Goal: Task Accomplishment & Management: Use online tool/utility

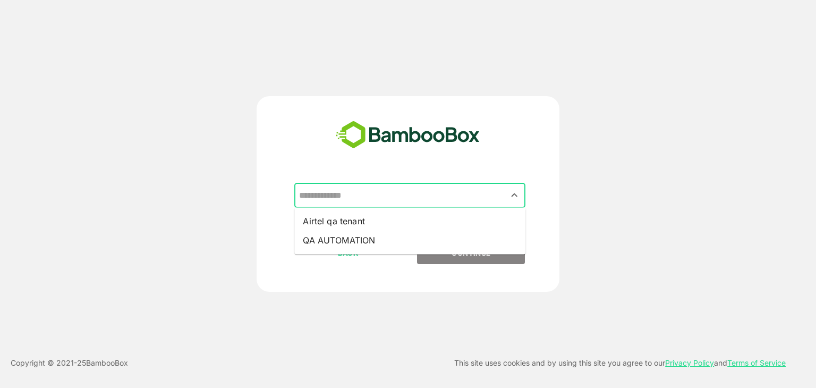
click at [358, 199] on input "text" at bounding box center [409, 195] width 227 height 20
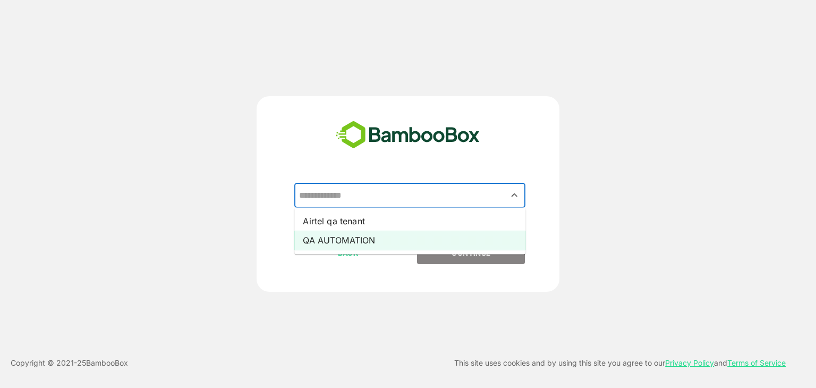
click at [359, 234] on li "QA AUTOMATION" at bounding box center [409, 239] width 231 height 19
type input "**********"
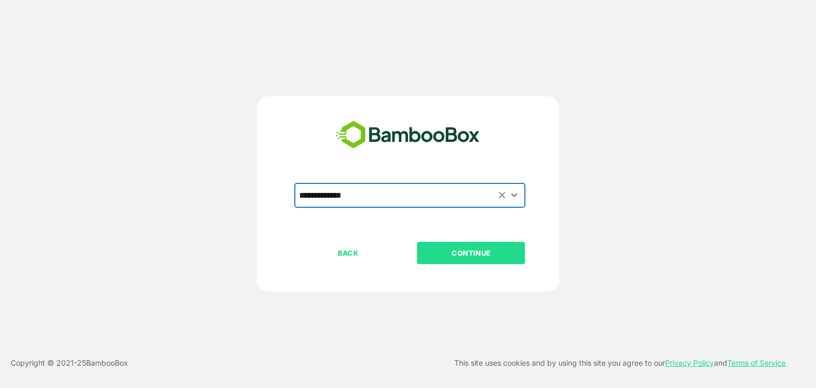
click at [458, 258] on p "CONTINUE" at bounding box center [471, 253] width 106 height 12
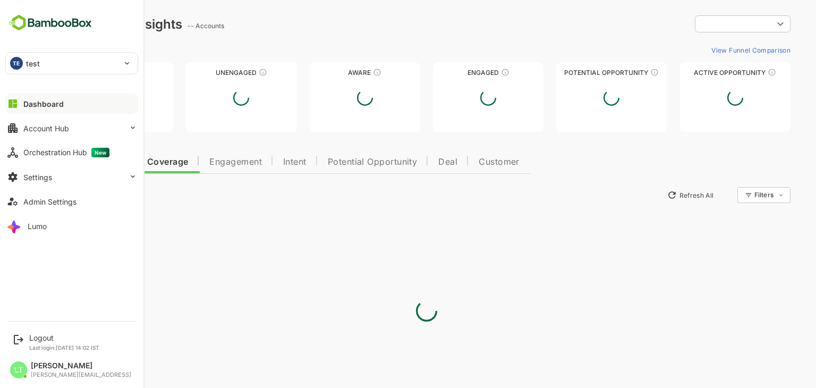
type input "**********"
click at [81, 64] on div "TE test" at bounding box center [65, 63] width 119 height 21
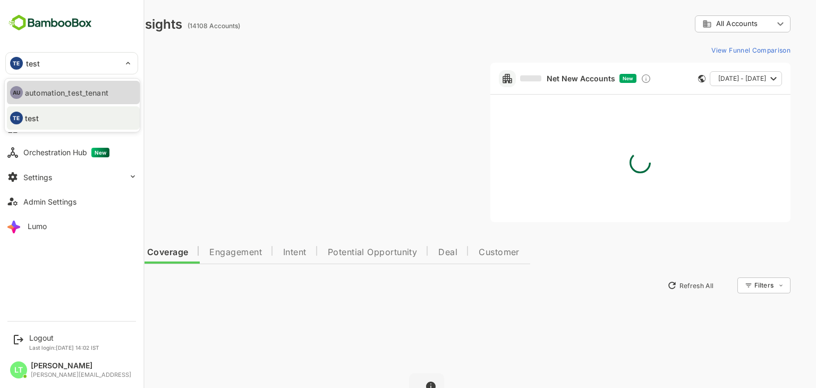
click at [604, 83] on p "automation_test_tenant" at bounding box center [608, 78] width 8 height 8
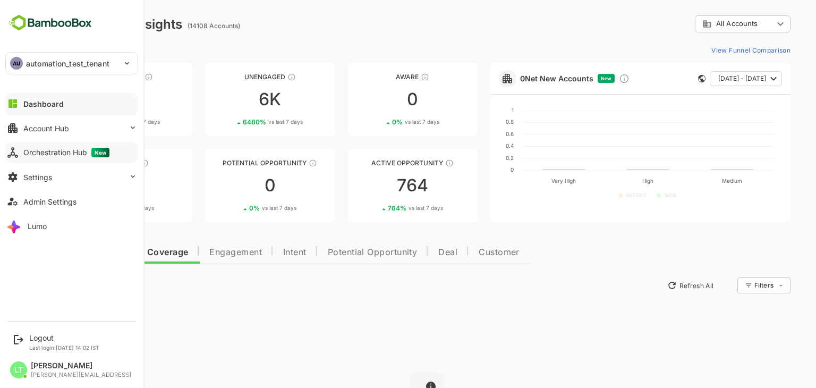
click at [45, 148] on div "Orchestration Hub New" at bounding box center [66, 153] width 86 height 10
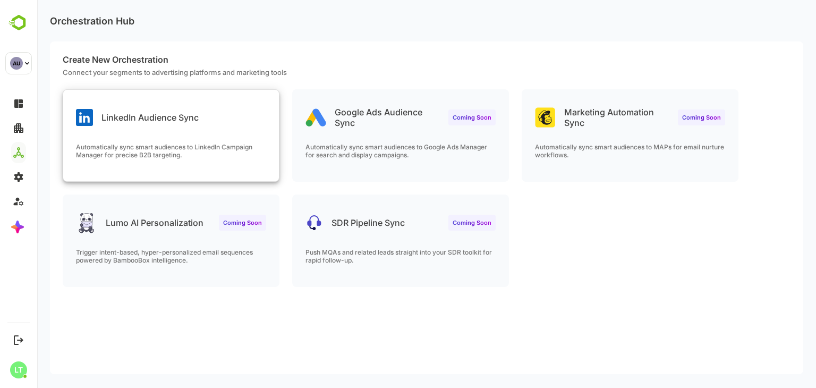
click at [152, 100] on div "LinkedIn Audience Sync" at bounding box center [171, 109] width 216 height 38
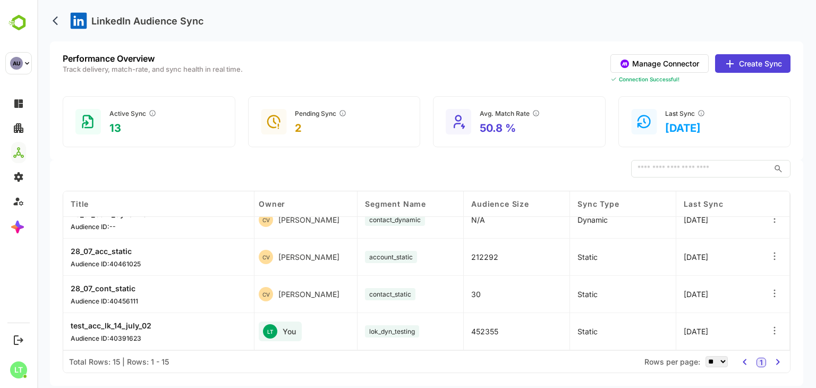
scroll to position [425, 326]
click at [769, 330] on icon at bounding box center [774, 330] width 11 height 11
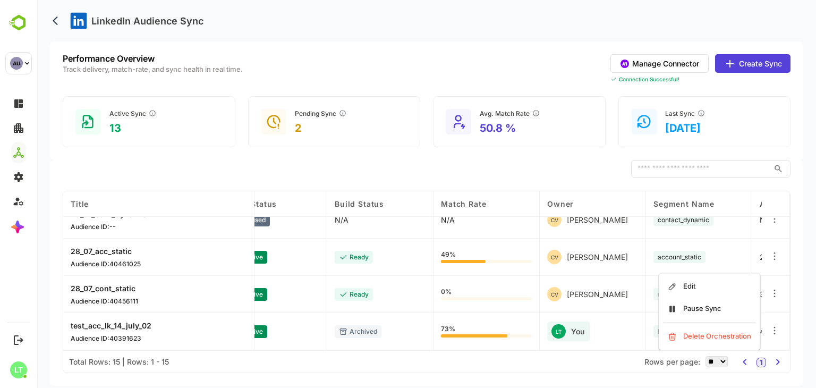
scroll to position [425, 0]
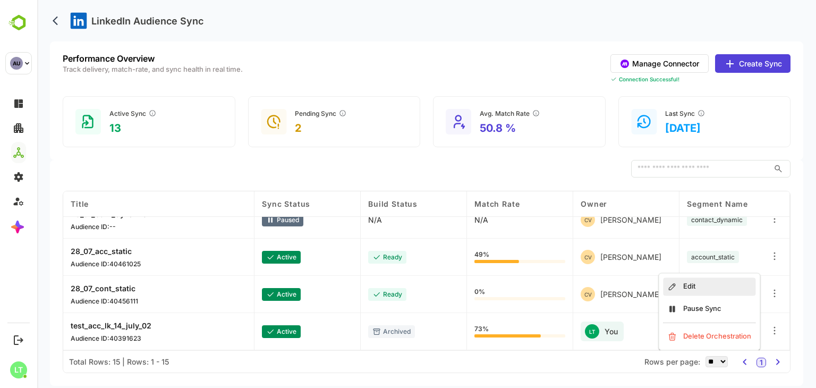
click at [710, 285] on div "Edit" at bounding box center [709, 286] width 92 height 18
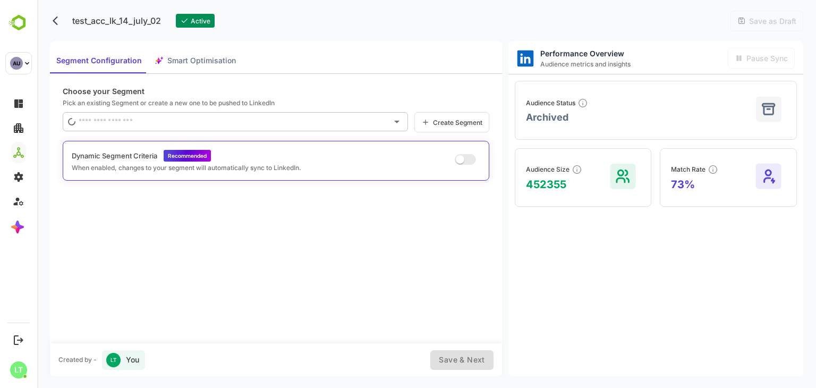
type input "**********"
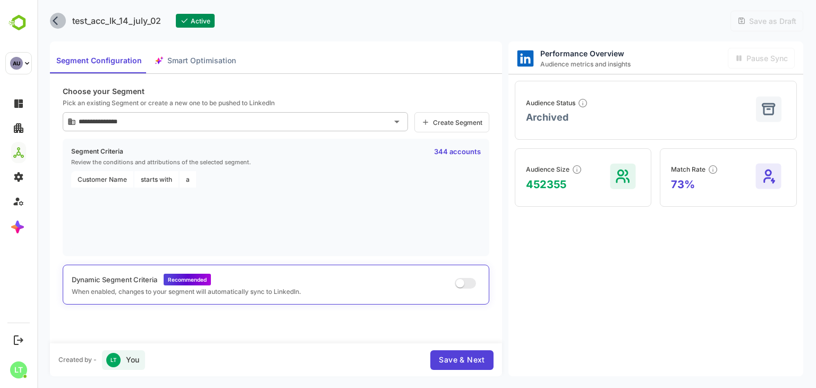
click at [57, 20] on icon "back" at bounding box center [58, 20] width 11 height 11
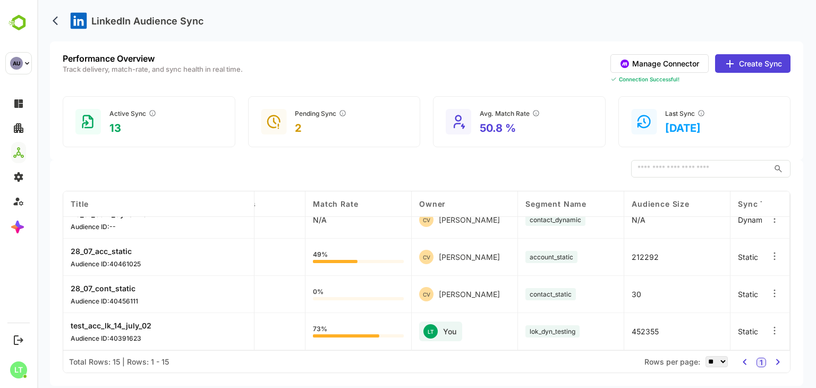
scroll to position [425, 193]
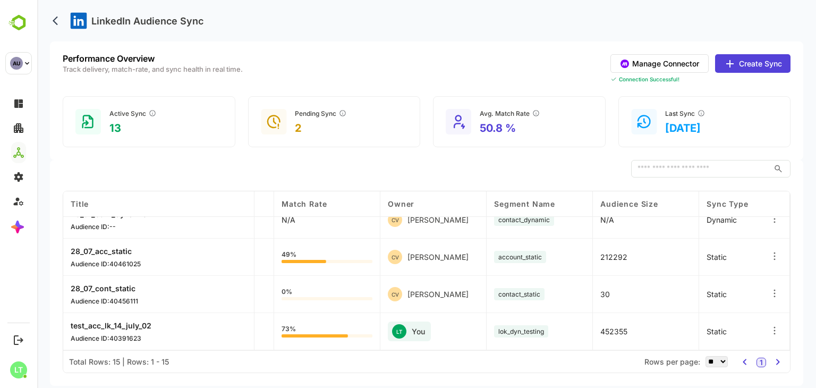
click at [775, 328] on icon at bounding box center [774, 330] width 11 height 11
click at [706, 338] on div "Delete Orchestration" at bounding box center [709, 336] width 92 height 18
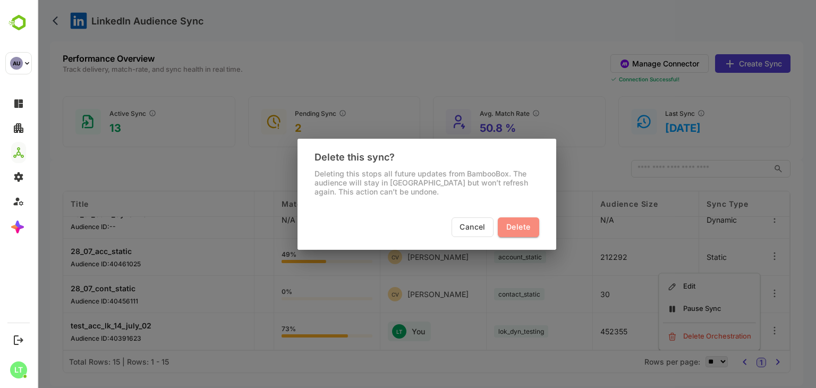
click at [523, 230] on span "Delete" at bounding box center [518, 226] width 24 height 13
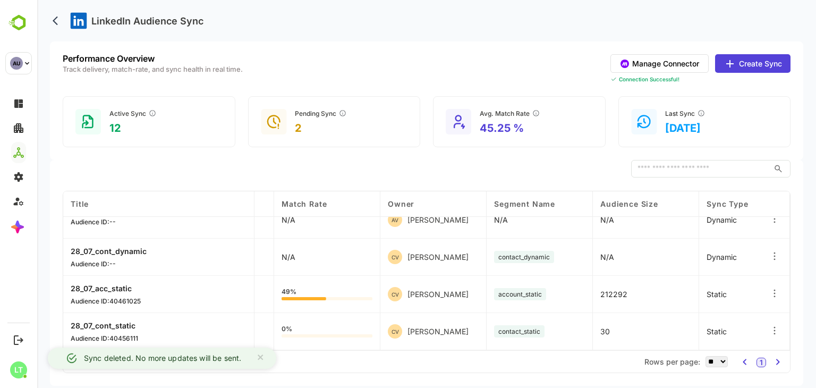
scroll to position [388, 193]
click at [780, 53] on div "Performance Overview Track delivery, match-rate, and sync health in real time. …" at bounding box center [426, 100] width 753 height 118
click at [779, 59] on button "Create Sync" at bounding box center [752, 63] width 75 height 19
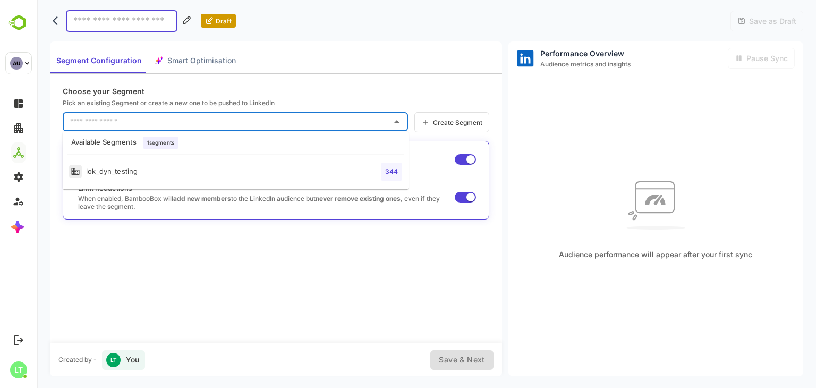
click at [197, 128] on input "text" at bounding box center [227, 121] width 320 height 17
click at [114, 187] on ul "lok_dyn_testing 344" at bounding box center [236, 171] width 346 height 35
click at [110, 175] on div "lok_dyn_testing" at bounding box center [103, 171] width 69 height 13
type input "**********"
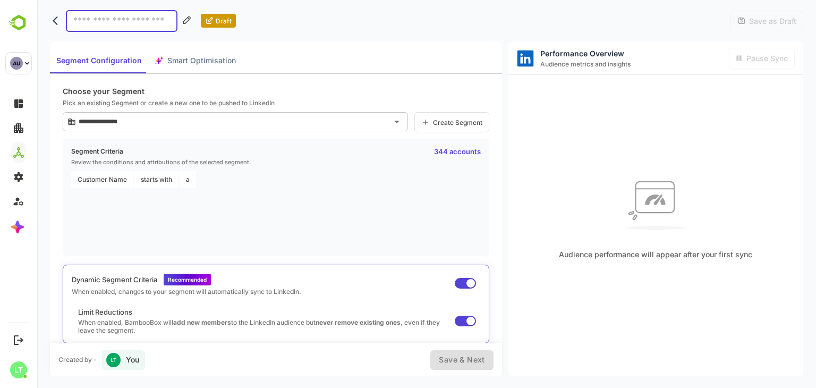
click at [91, 25] on input at bounding box center [122, 21] width 112 height 22
type input "**********"
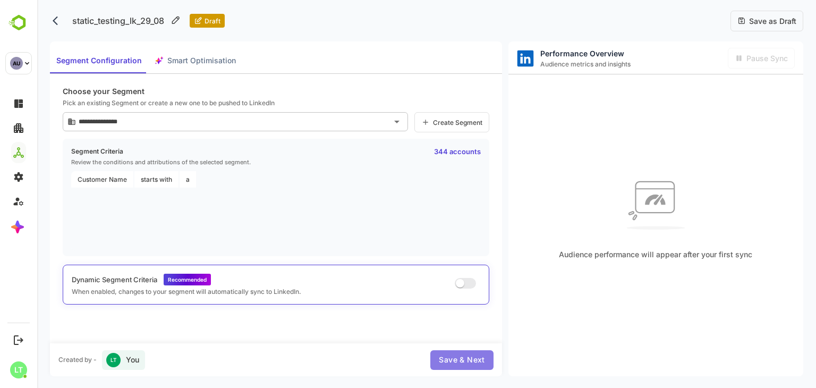
click at [463, 353] on span "Save & Next" at bounding box center [462, 359] width 46 height 13
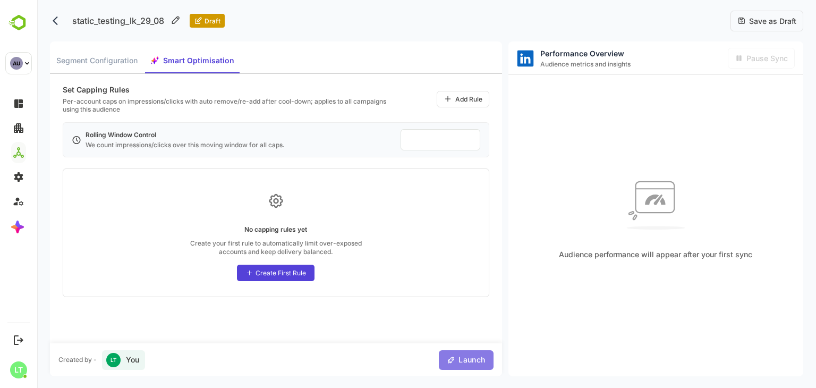
click at [464, 359] on span "Launch" at bounding box center [470, 359] width 30 height 13
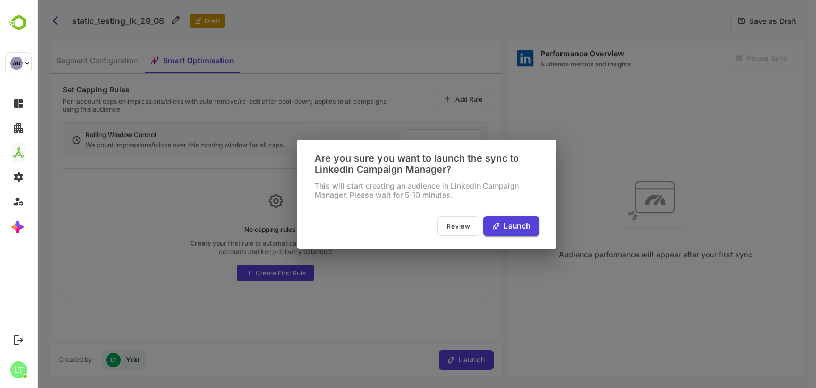
click at [353, 170] on div "Are you sure you want to launch the sync to LinkedIn Campaign Manager?" at bounding box center [426, 163] width 225 height 22
click at [492, 224] on icon "button" at bounding box center [496, 225] width 8 height 9
click at [389, 173] on div "Are you sure you want to launch the sync to LinkedIn Campaign Manager?" at bounding box center [426, 163] width 225 height 22
click at [494, 229] on icon "button" at bounding box center [496, 225] width 8 height 9
click at [399, 277] on div "Are you sure you want to launch the sync to LinkedIn Campaign Manager? This wil…" at bounding box center [426, 194] width 779 height 388
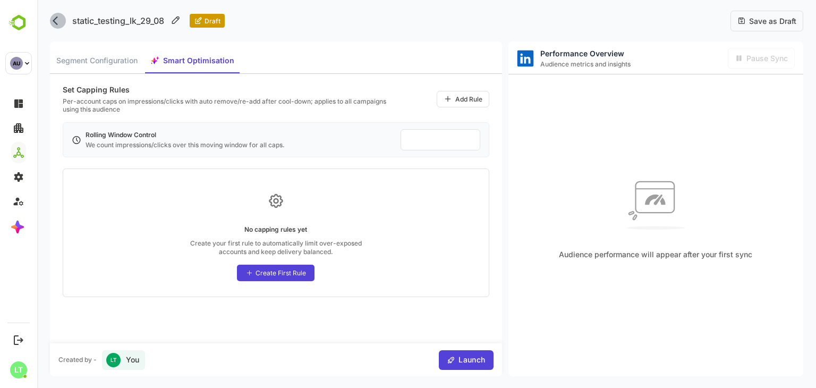
click at [57, 24] on icon "back" at bounding box center [55, 20] width 5 height 9
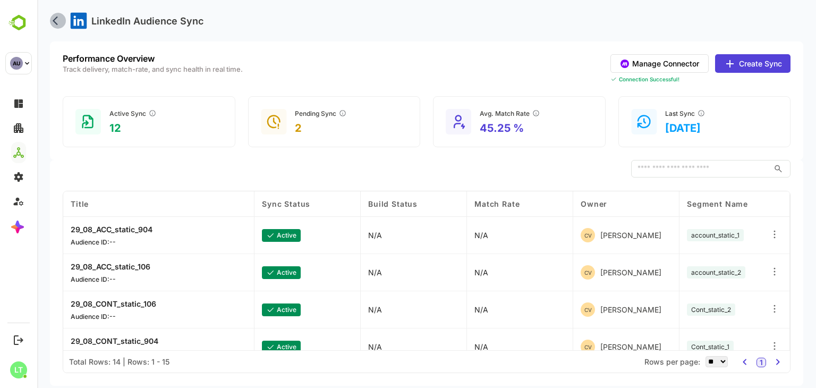
click at [57, 19] on icon "back" at bounding box center [58, 20] width 11 height 11
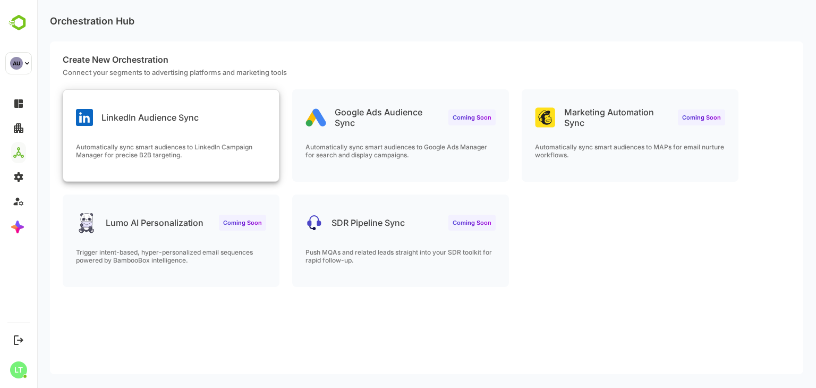
click at [192, 143] on p "Automatically sync smart audiences to LinkedIn Campaign Manager for precise B2B…" at bounding box center [171, 151] width 190 height 16
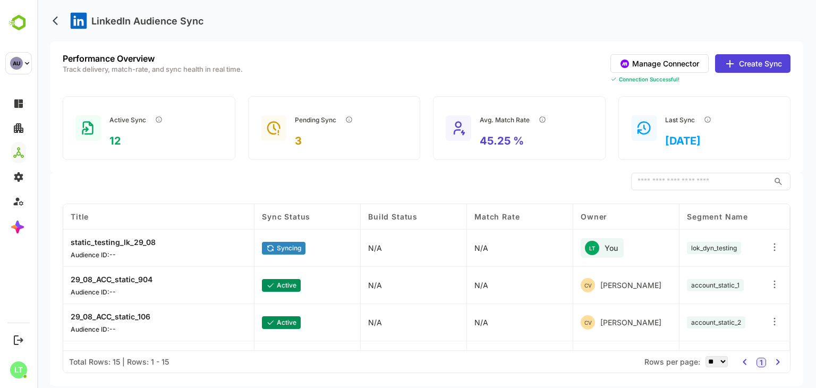
scroll to position [0, 27]
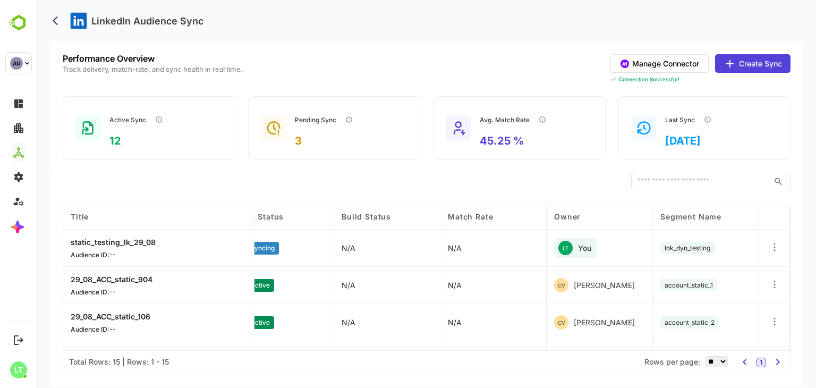
click at [171, 174] on div "​" at bounding box center [427, 182] width 728 height 18
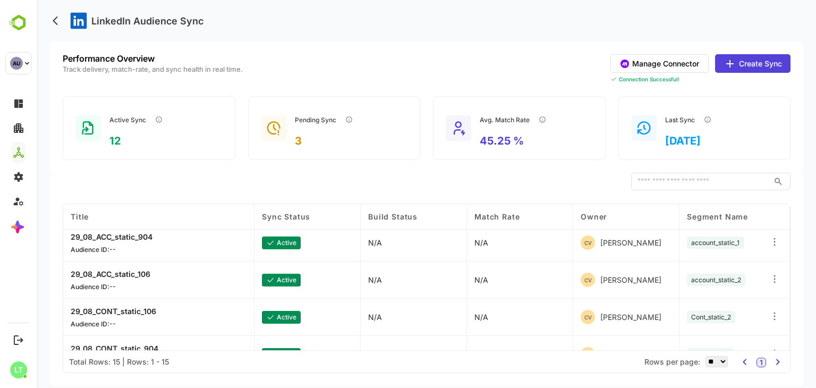
scroll to position [0, 0]
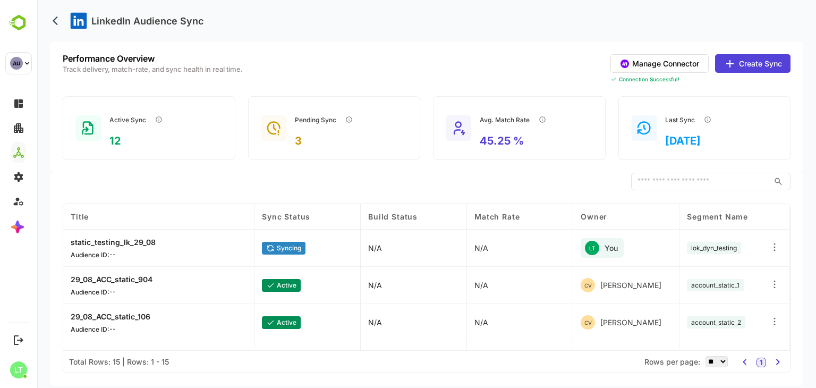
click at [772, 243] on icon at bounding box center [774, 247] width 11 height 11
click at [690, 249] on div "Edit" at bounding box center [709, 244] width 92 height 18
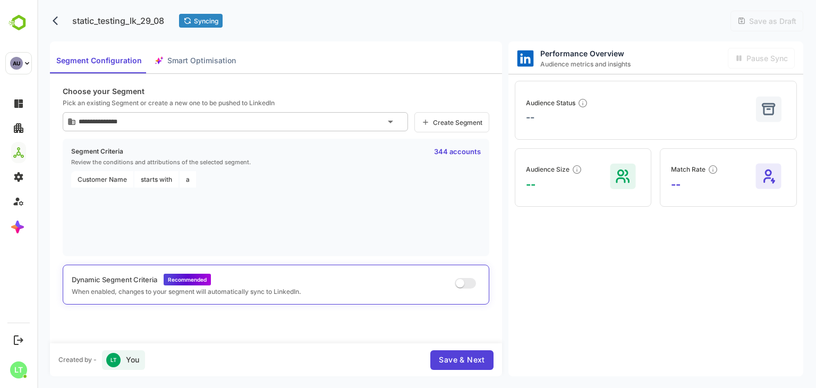
type input "**********"
click at [55, 18] on icon "back" at bounding box center [55, 20] width 5 height 9
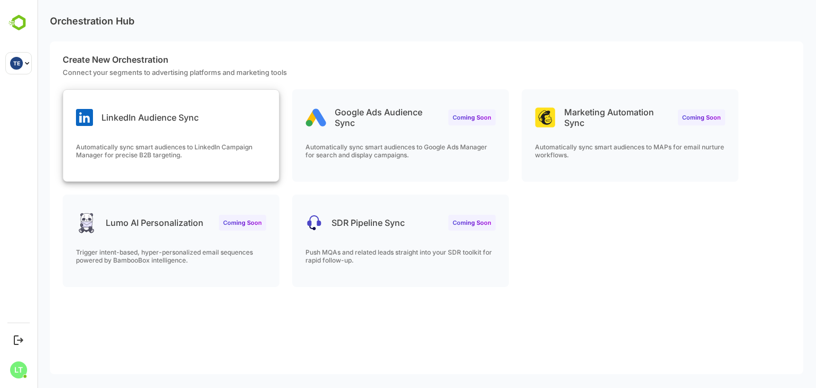
click at [207, 105] on div "LinkedIn Audience Sync" at bounding box center [171, 109] width 216 height 38
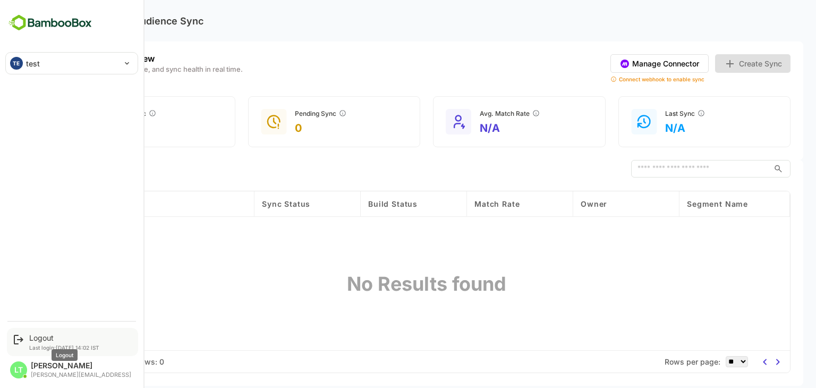
click at [33, 336] on div "Logout" at bounding box center [64, 337] width 70 height 9
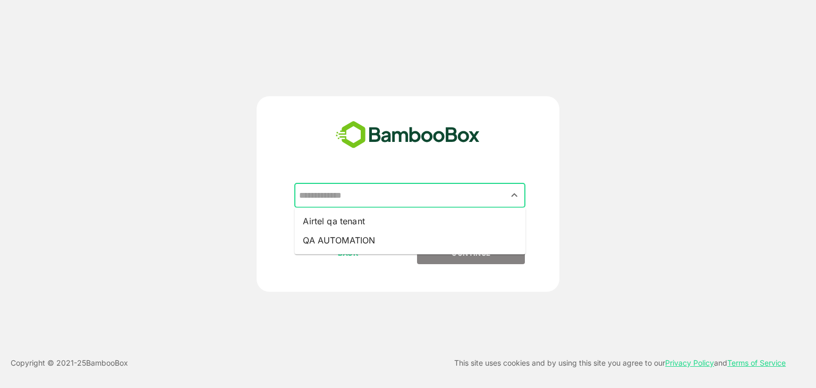
click at [363, 201] on input "text" at bounding box center [409, 195] width 227 height 20
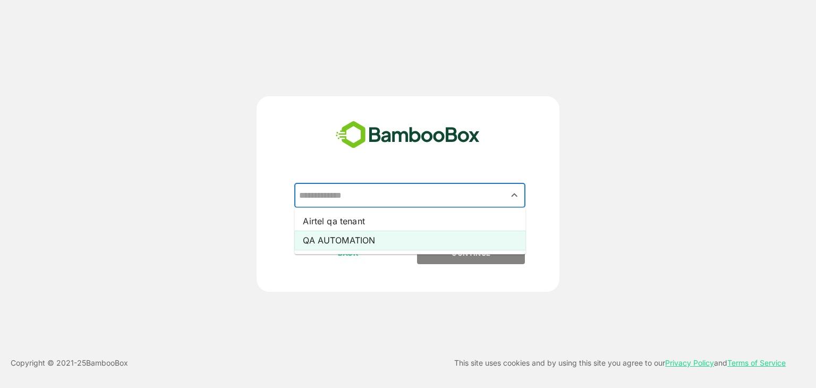
click at [357, 236] on li "QA AUTOMATION" at bounding box center [409, 239] width 231 height 19
type input "**********"
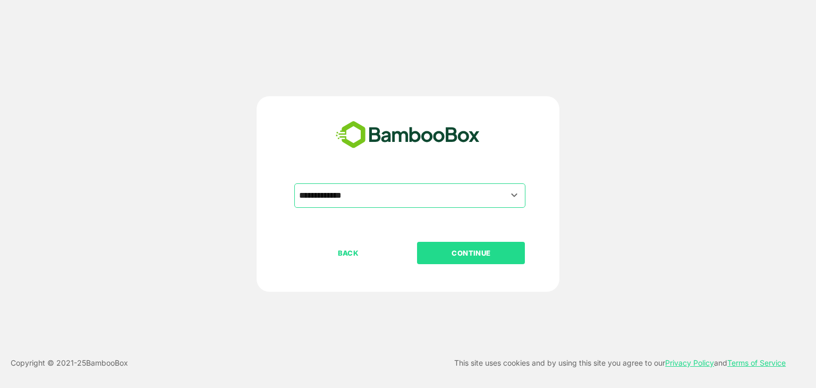
click at [435, 252] on p "CONTINUE" at bounding box center [471, 253] width 106 height 12
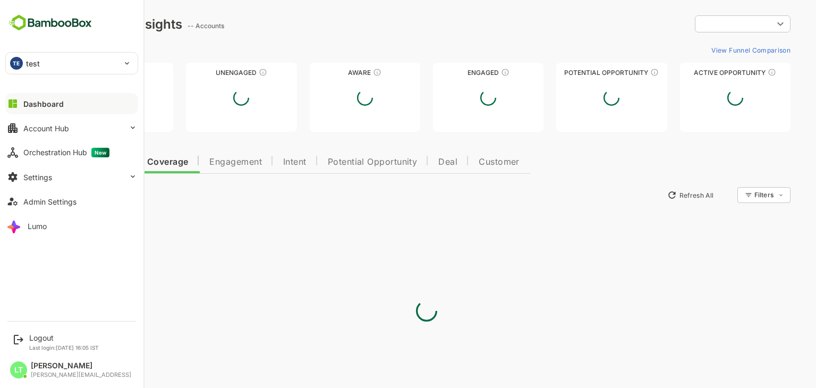
type input "**********"
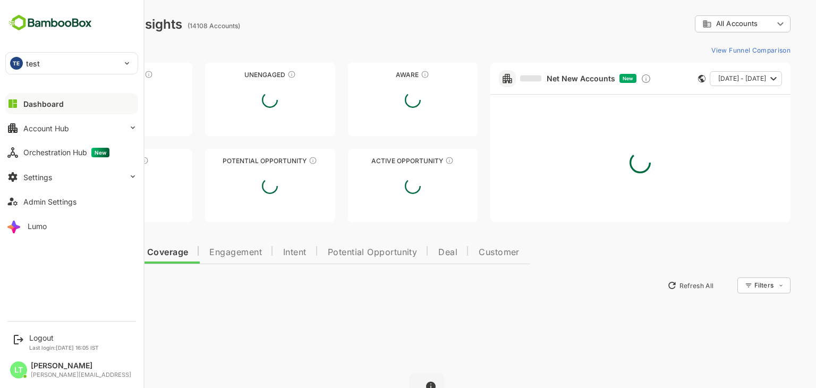
click at [70, 57] on div "TE test" at bounding box center [65, 63] width 119 height 21
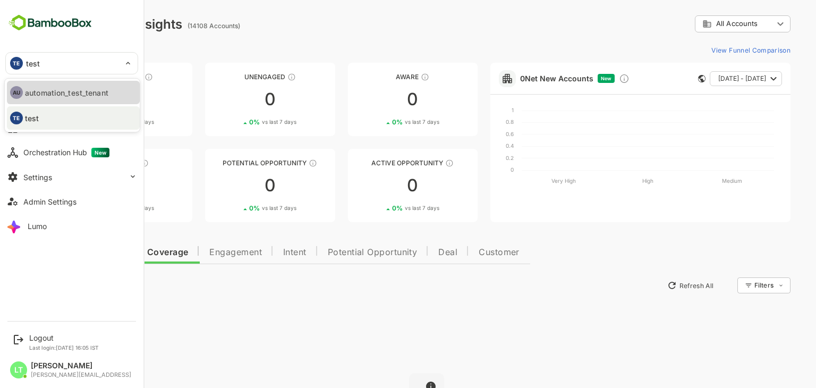
click at [168, 85] on li "AU automation_test_tenant" at bounding box center [233, 99] width 130 height 73
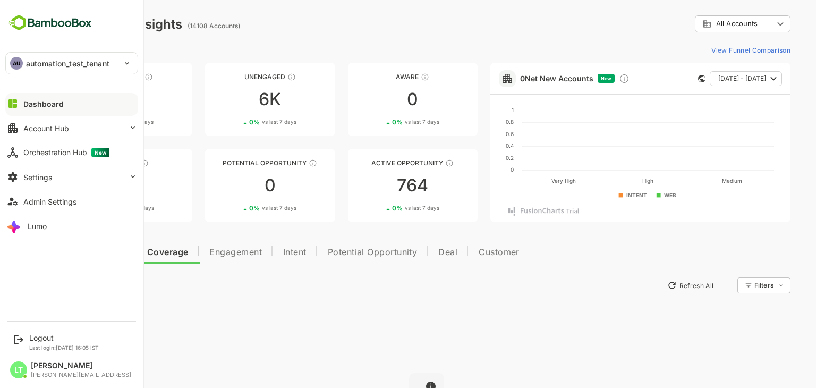
click at [196, 66] on div "Unreached 7K 1 % vs last 7 days Unengaged 6K 0 % vs last 7 days Aware 0 0 % vs …" at bounding box center [270, 142] width 415 height 159
click at [68, 157] on div "Orchestration Hub New" at bounding box center [66, 153] width 86 height 10
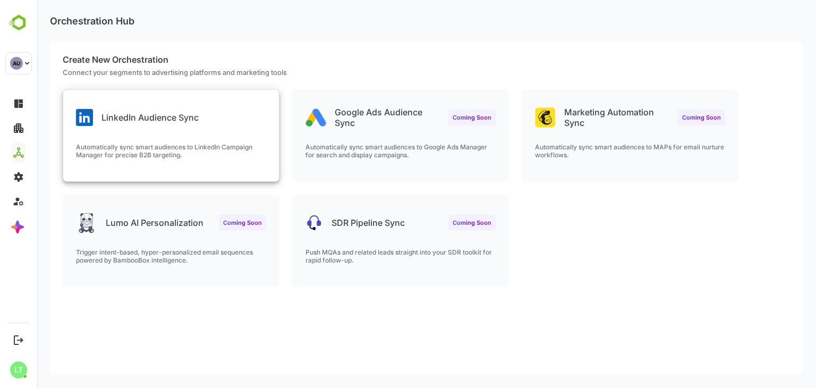
click at [215, 143] on p "Automatically sync smart audiences to LinkedIn Campaign Manager for precise B2B…" at bounding box center [171, 151] width 190 height 16
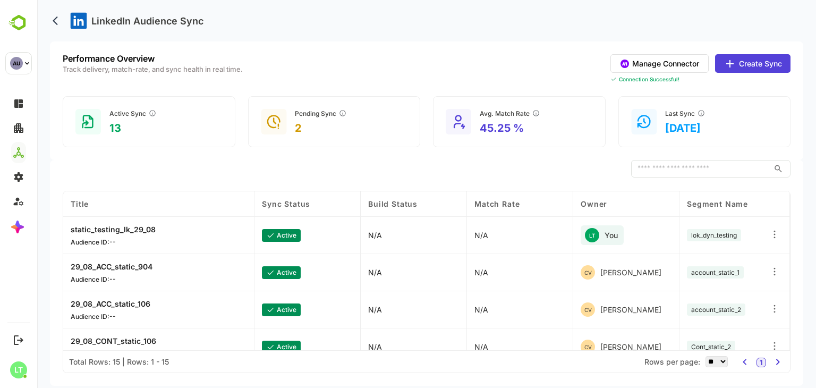
click at [775, 234] on icon at bounding box center [774, 234] width 11 height 11
click at [693, 279] on div "Delete Orchestration" at bounding box center [709, 281] width 92 height 18
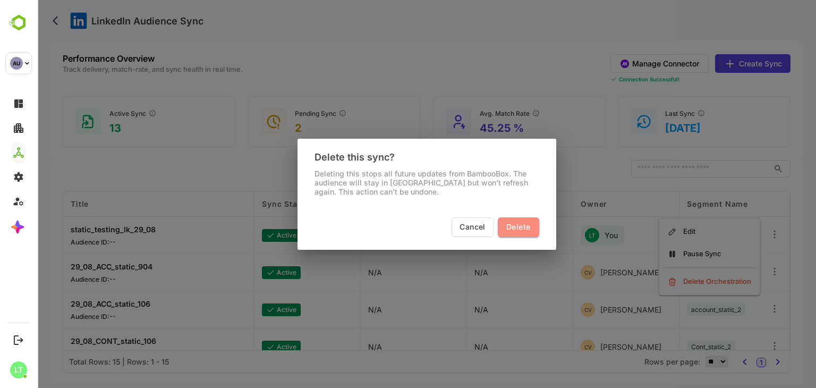
click at [513, 234] on button "Delete" at bounding box center [518, 227] width 41 height 20
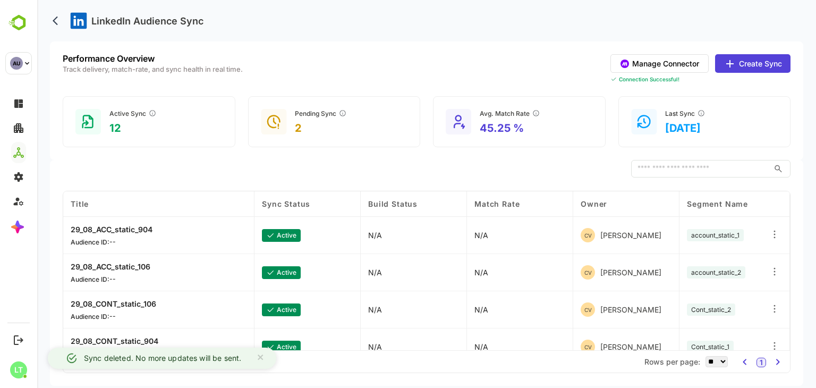
click at [246, 148] on div "Performance Overview Track delivery, match-rate, and sync health in real time. …" at bounding box center [426, 100] width 753 height 118
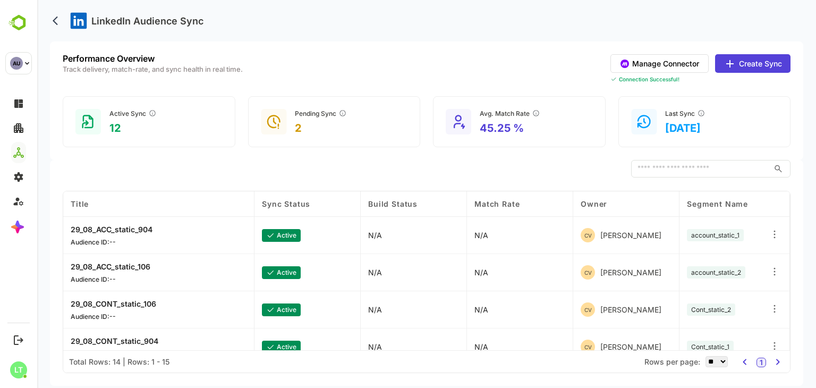
drag, startPoint x: 49, startPoint y: 28, endPoint x: 58, endPoint y: 13, distance: 17.9
click at [58, 13] on div "LinkedIn Audience Sync" at bounding box center [426, 20] width 753 height 41
click at [58, 13] on button "back" at bounding box center [58, 21] width 16 height 16
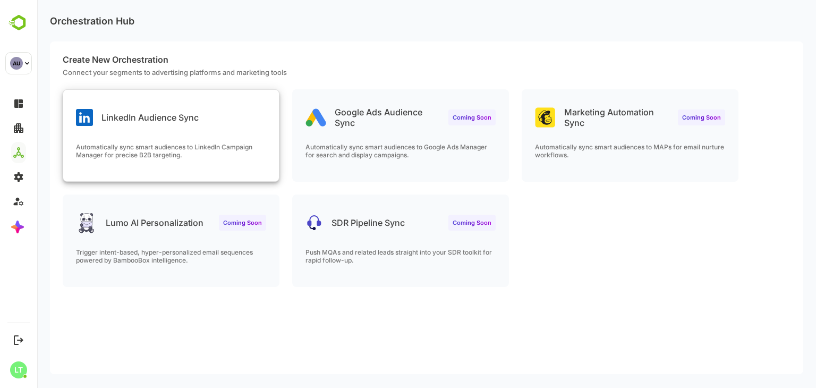
click at [130, 94] on div "LinkedIn Audience Sync" at bounding box center [171, 109] width 216 height 38
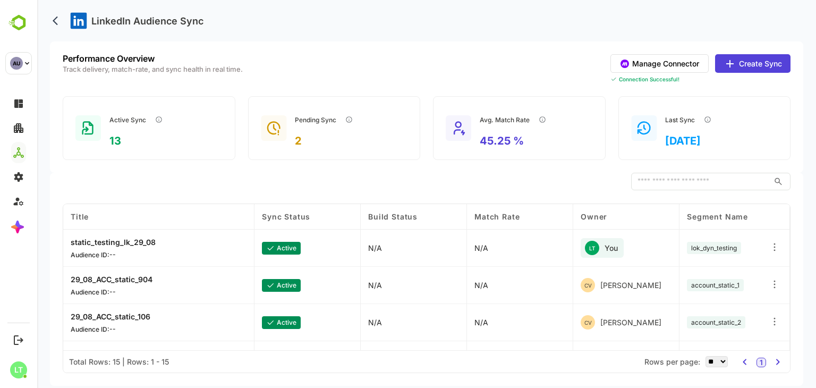
click at [772, 245] on icon at bounding box center [774, 247] width 11 height 11
click at [703, 297] on div "Delete Orchestration" at bounding box center [709, 294] width 92 height 18
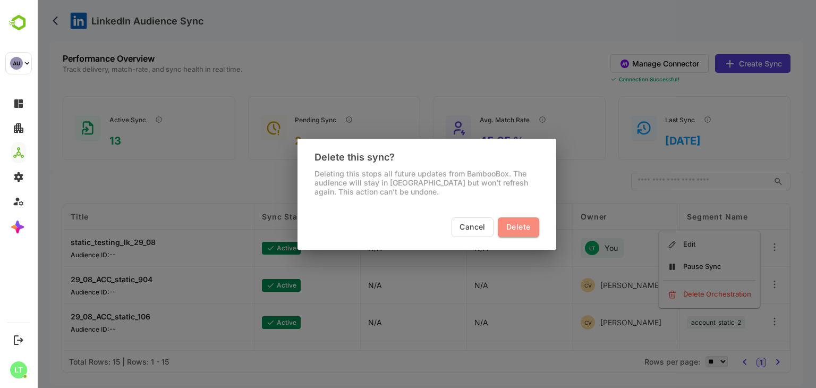
click at [530, 235] on button "Delete" at bounding box center [518, 227] width 41 height 20
